Goal: Use online tool/utility: Utilize a website feature to perform a specific function

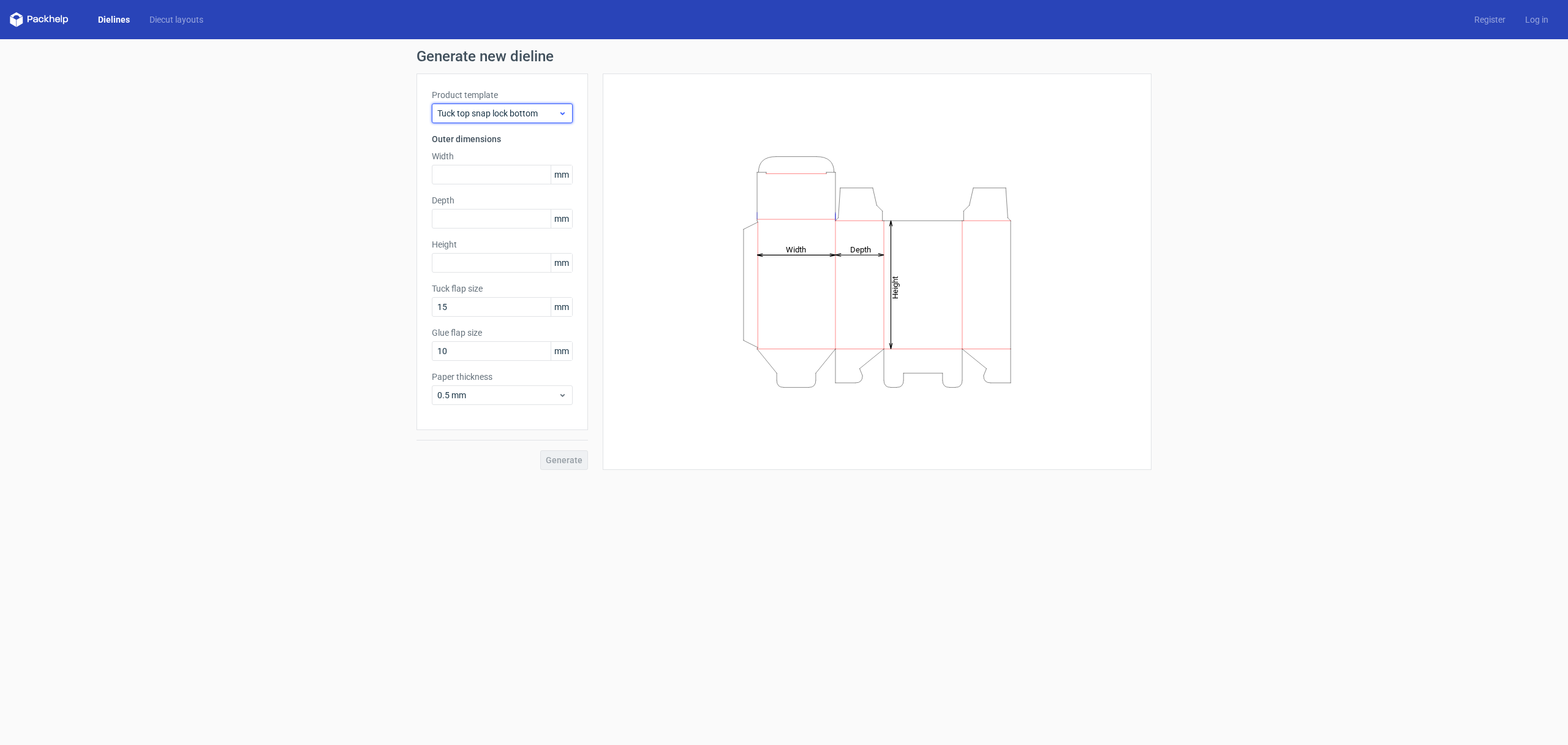
click at [514, 114] on span "Tuck top snap lock bottom" at bounding box center [498, 113] width 120 height 12
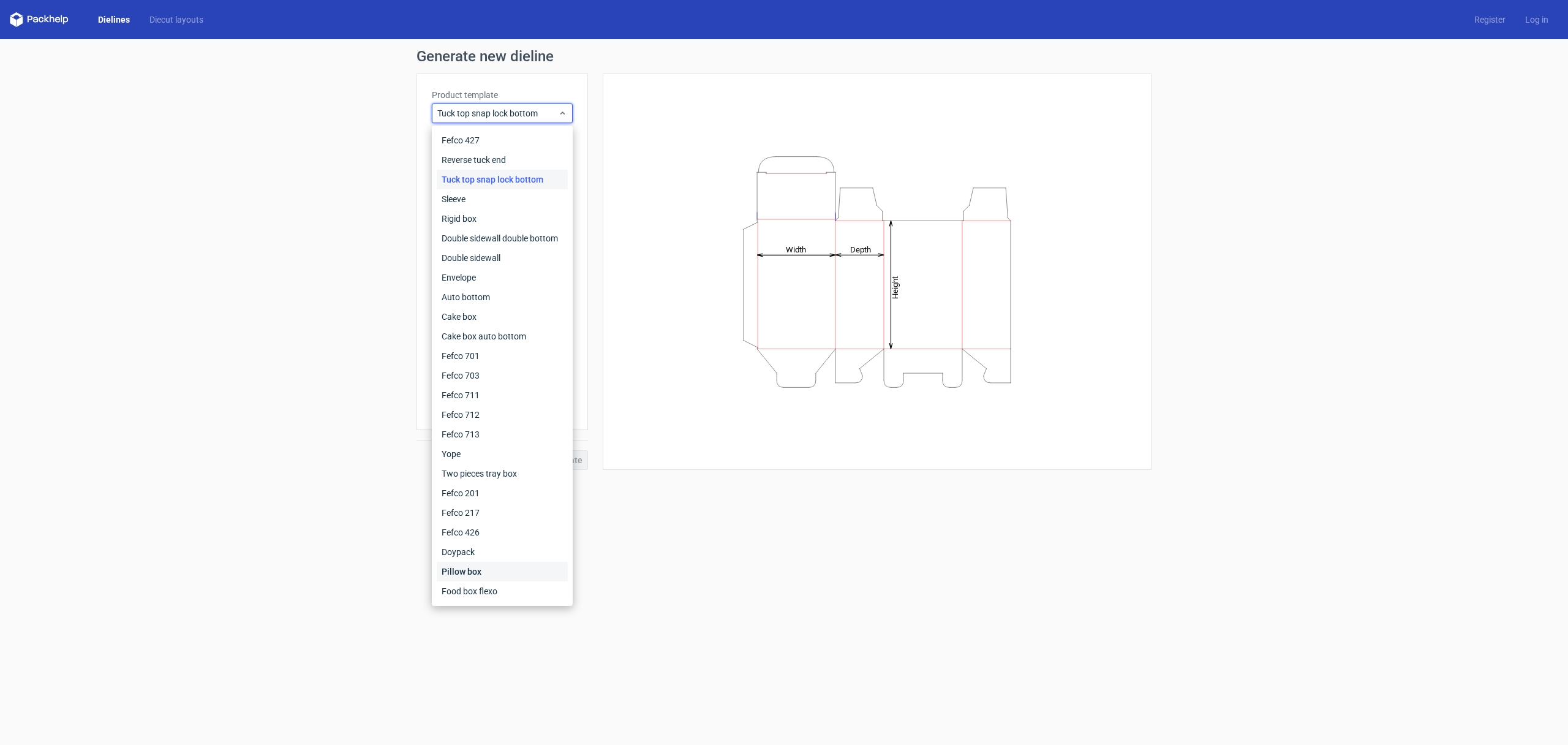
click at [464, 577] on div "Pillow box" at bounding box center [502, 572] width 131 height 20
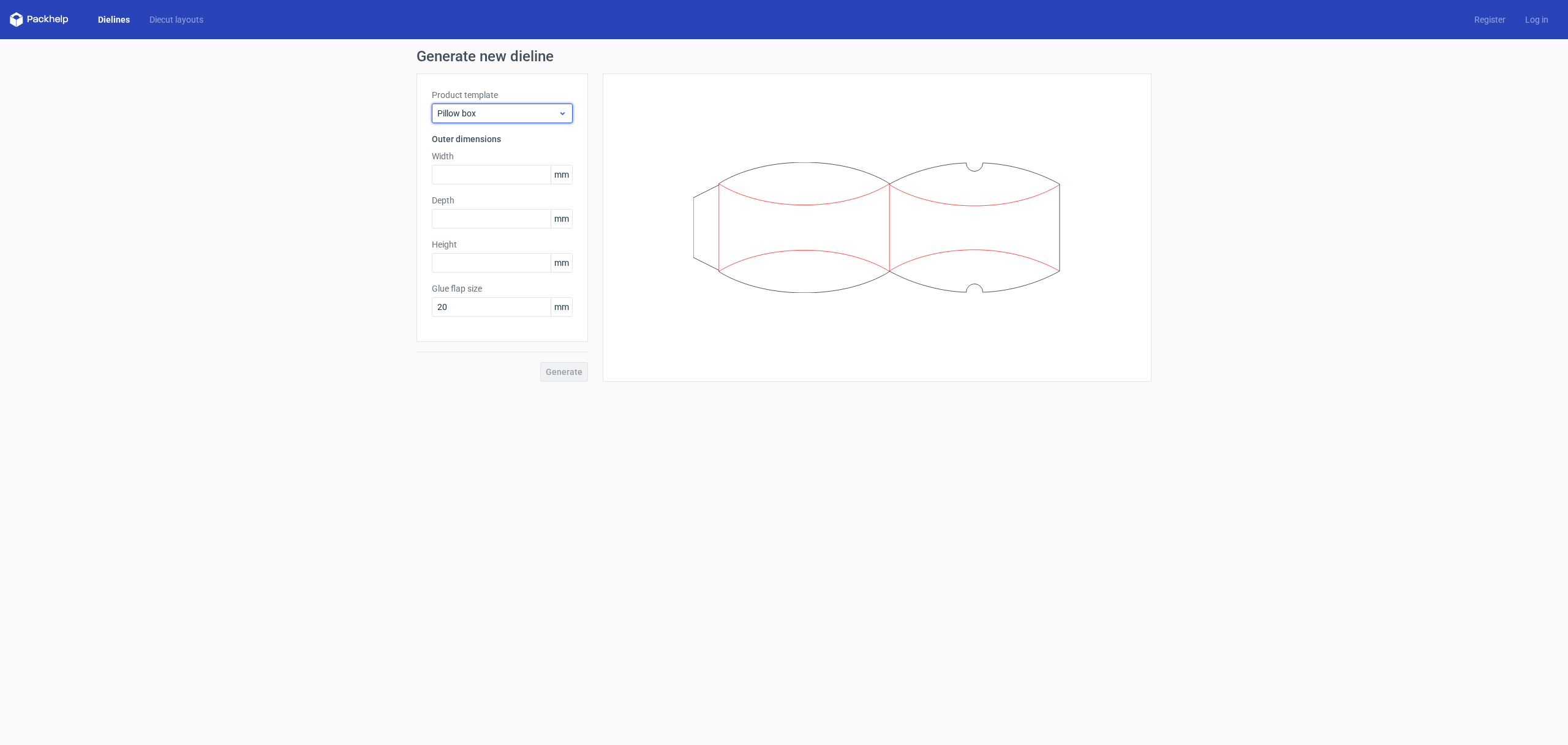
click at [466, 113] on span "Pillow box" at bounding box center [498, 113] width 120 height 12
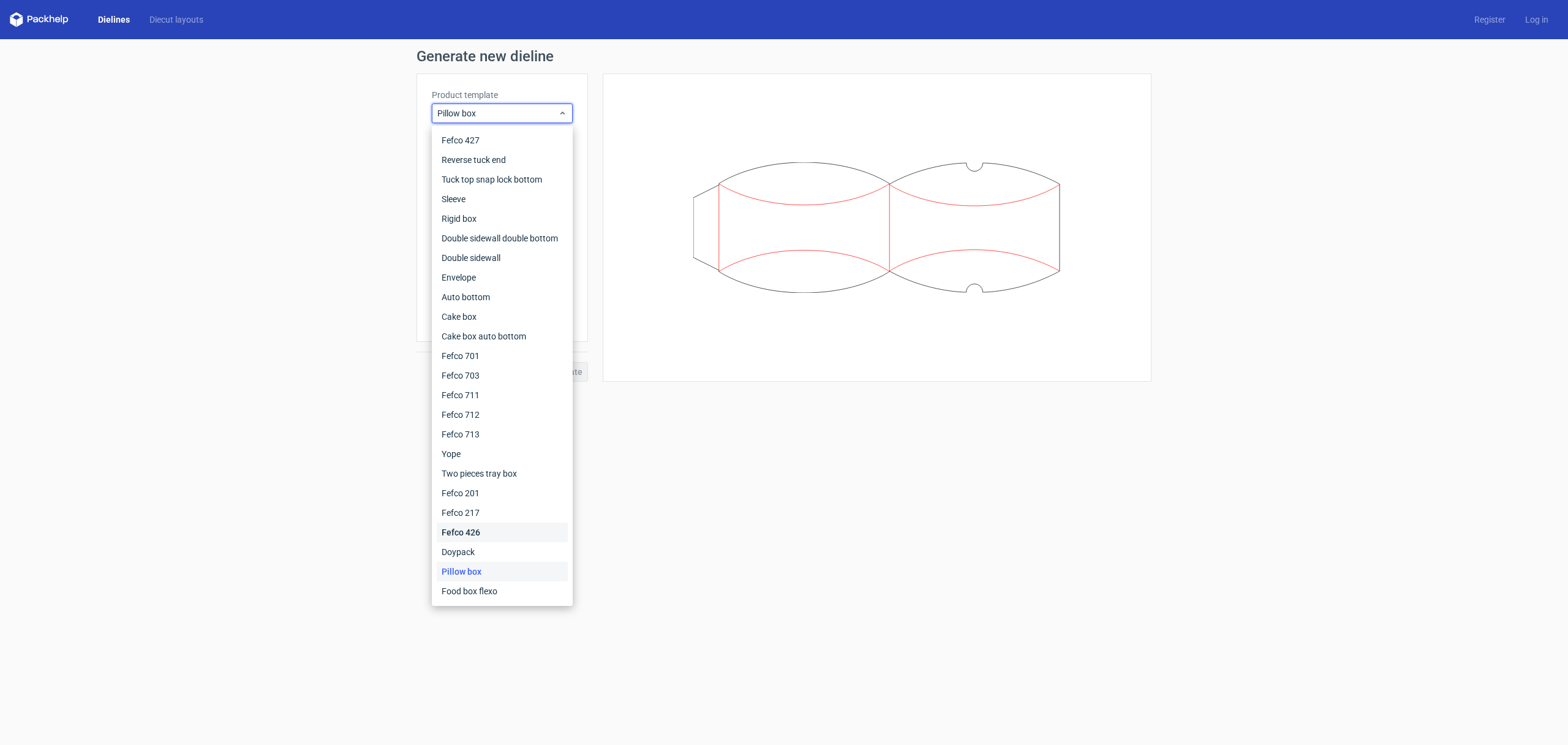
click at [479, 536] on div "Fefco 426" at bounding box center [502, 532] width 131 height 20
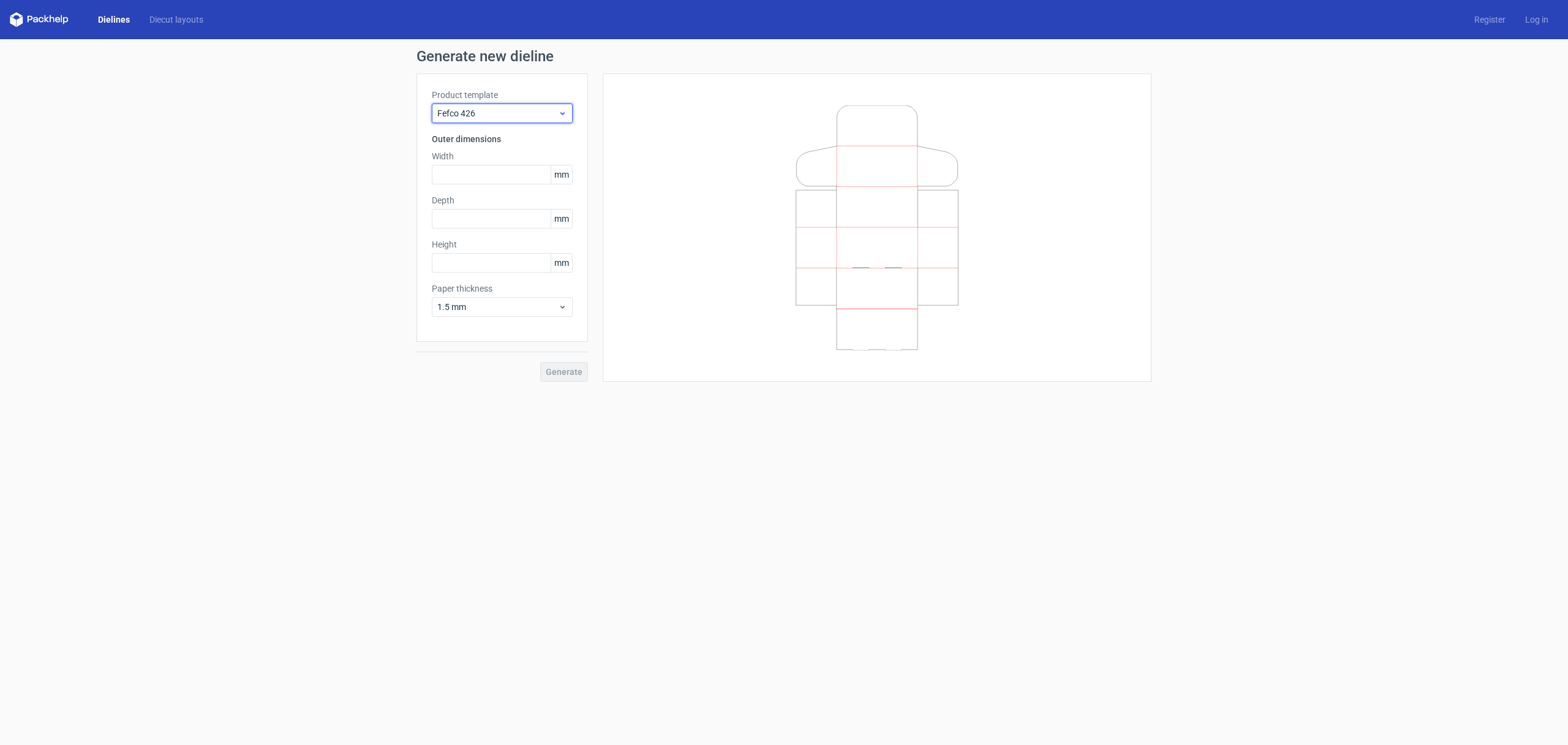
click at [488, 112] on span "Fefco 426" at bounding box center [498, 113] width 120 height 12
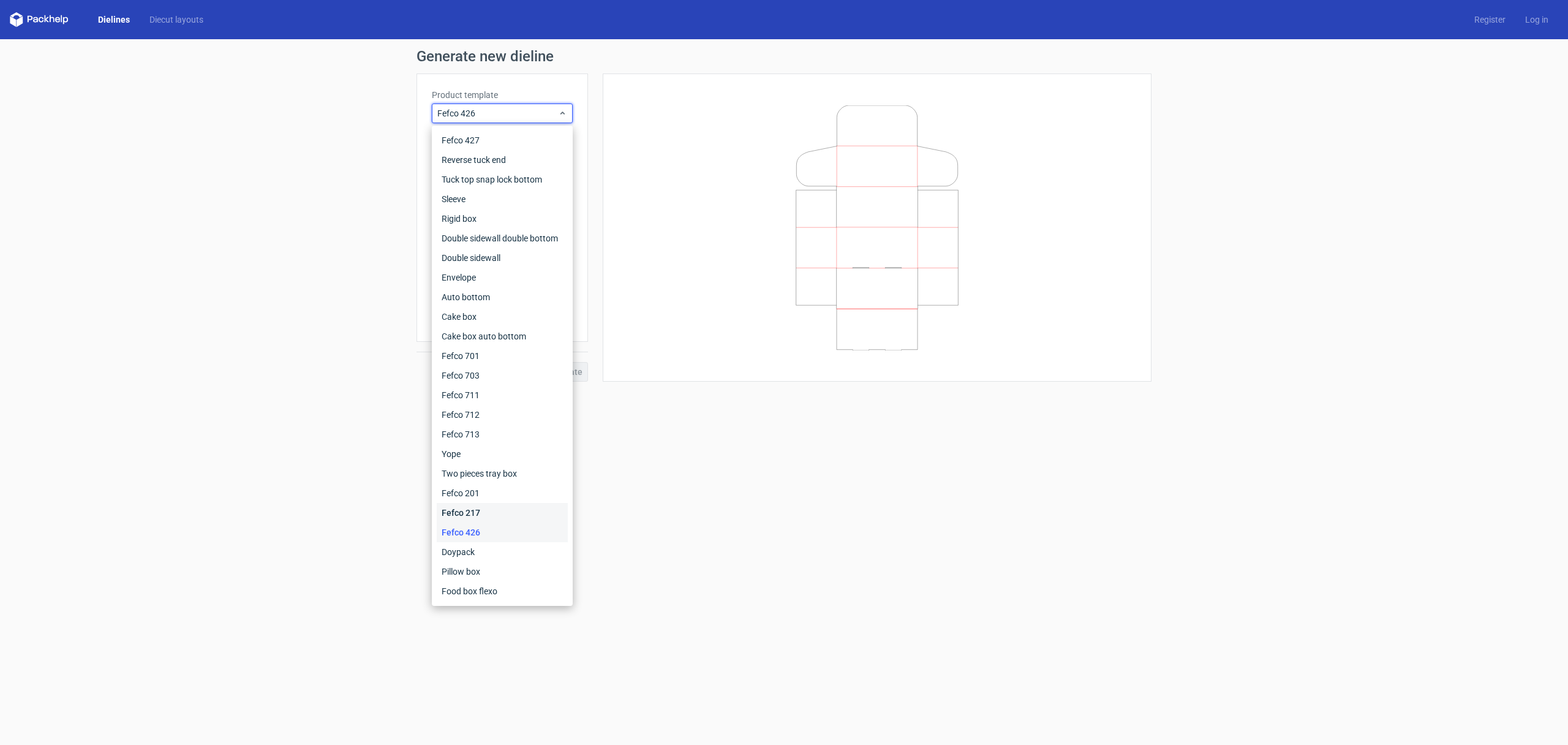
click at [480, 513] on div "Fefco 217" at bounding box center [502, 513] width 131 height 20
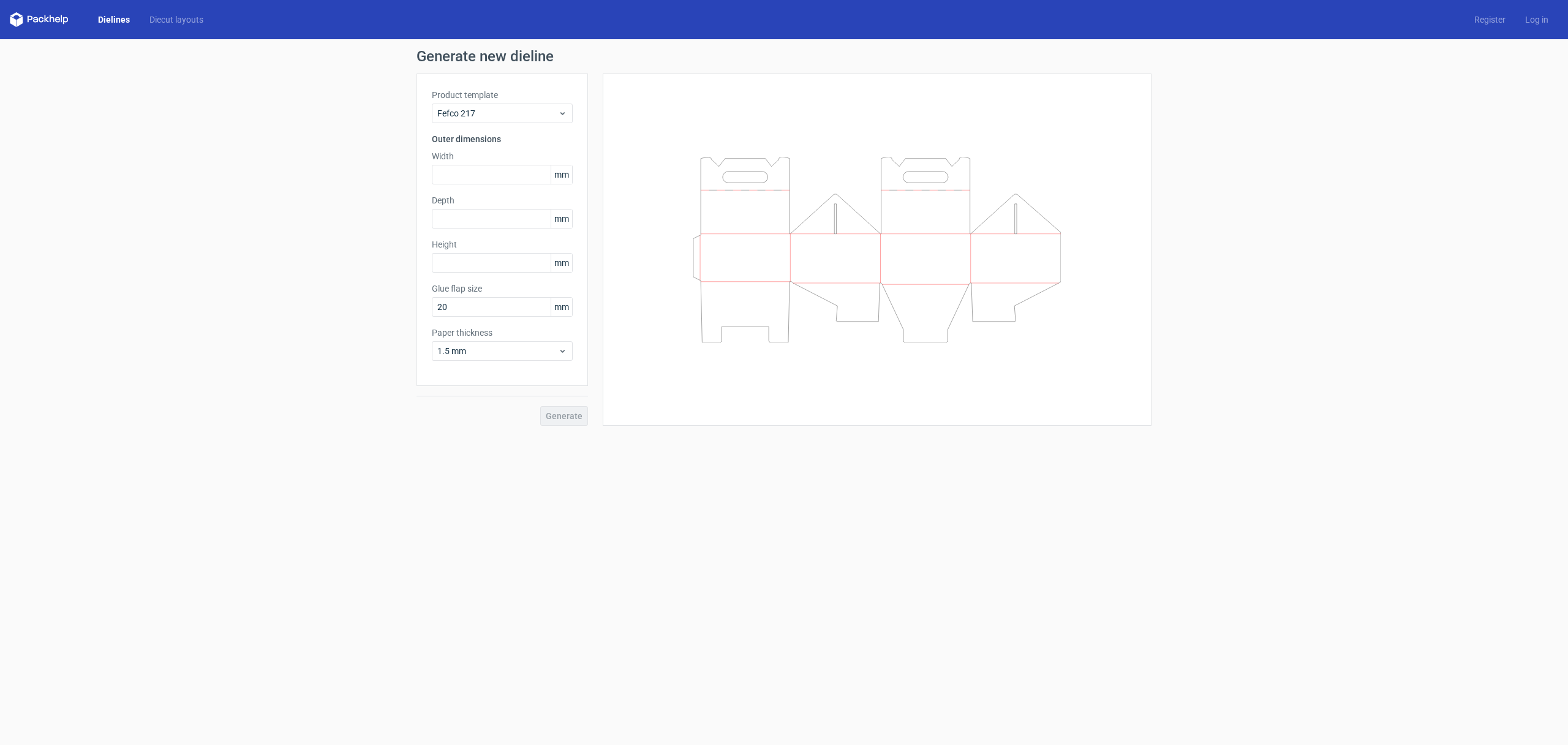
click at [105, 25] on link "Dielines" at bounding box center [114, 19] width 51 height 12
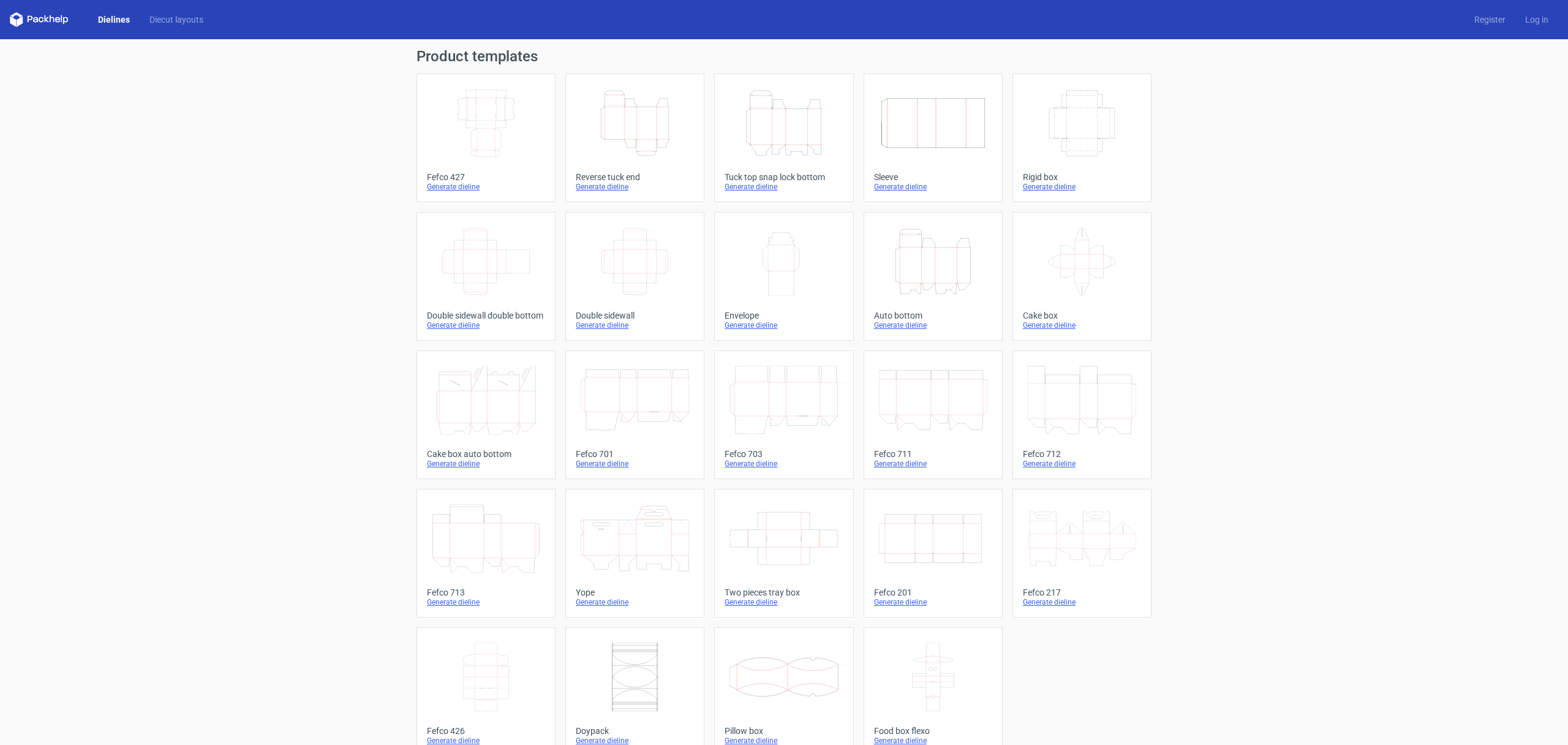
scroll to position [21, 0]
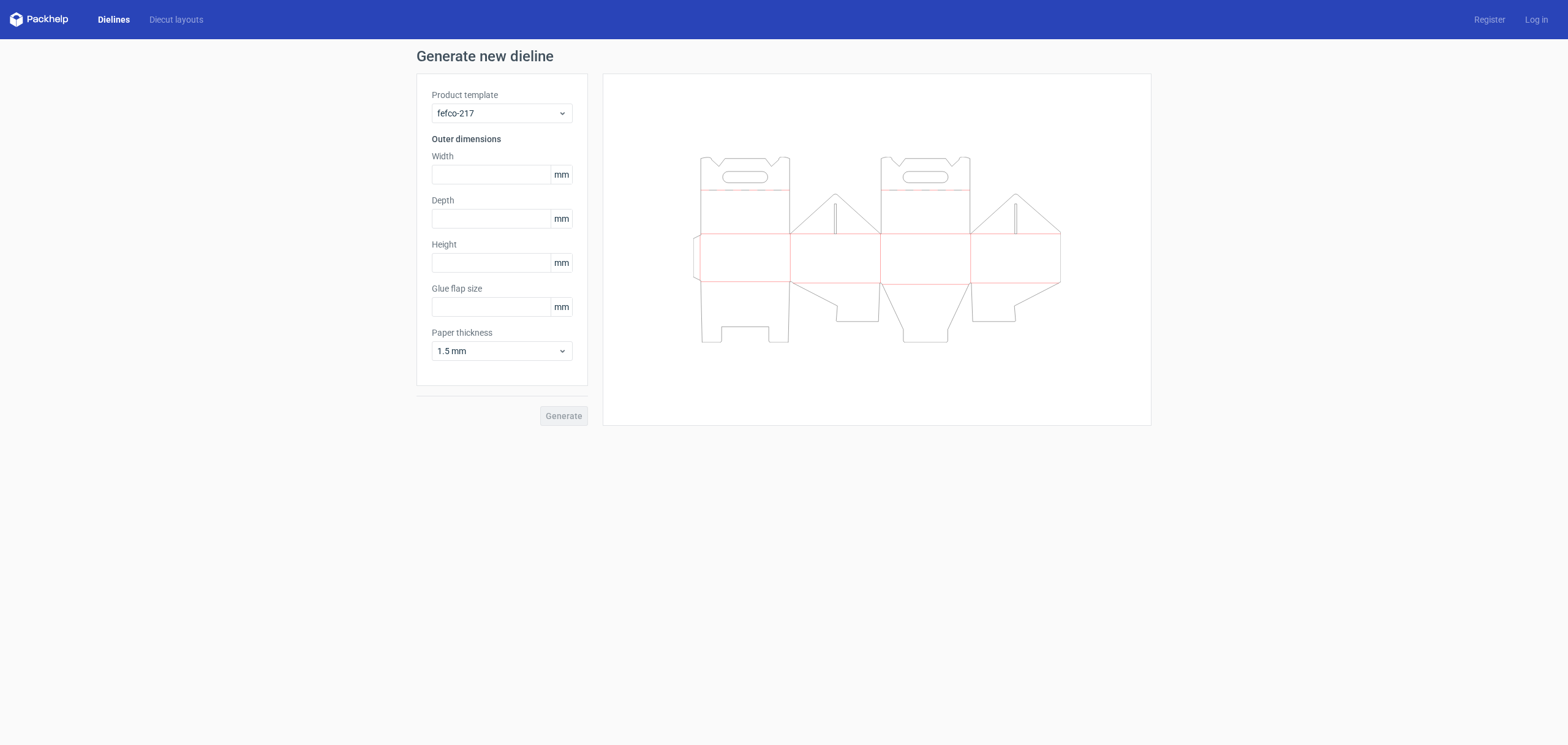
type input "20"
